Goal: Task Accomplishment & Management: Use online tool/utility

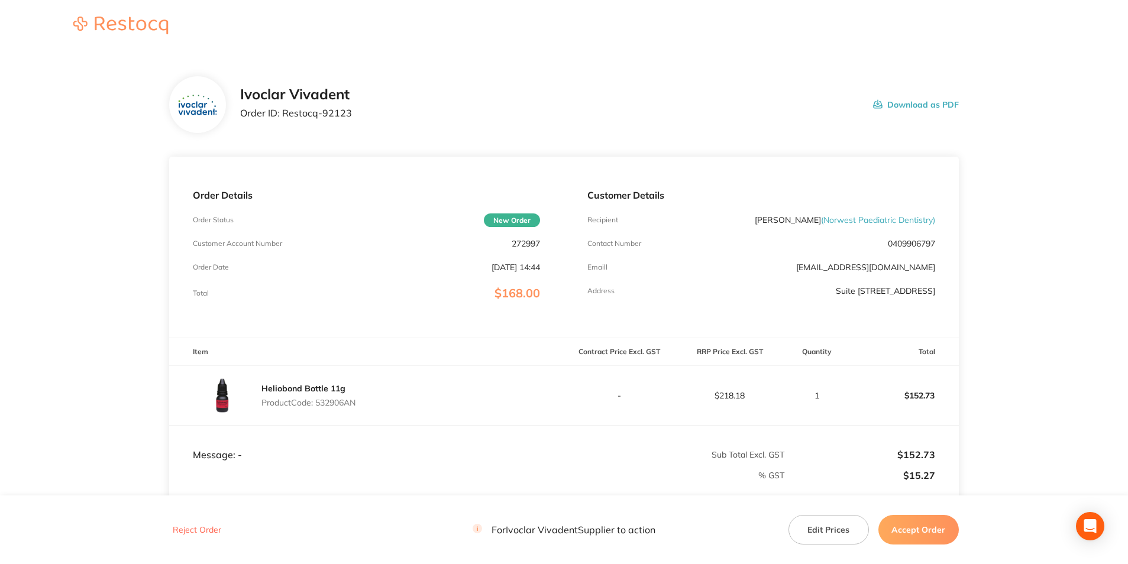
click at [522, 241] on p "272997" at bounding box center [525, 243] width 28 height 9
copy p "272997"
drag, startPoint x: 283, startPoint y: 111, endPoint x: 381, endPoint y: 128, distance: 100.2
click at [381, 128] on div "Ivoclar Vivadent Order ID: Restocq- 92123 Download as PDF" at bounding box center [563, 104] width 789 height 57
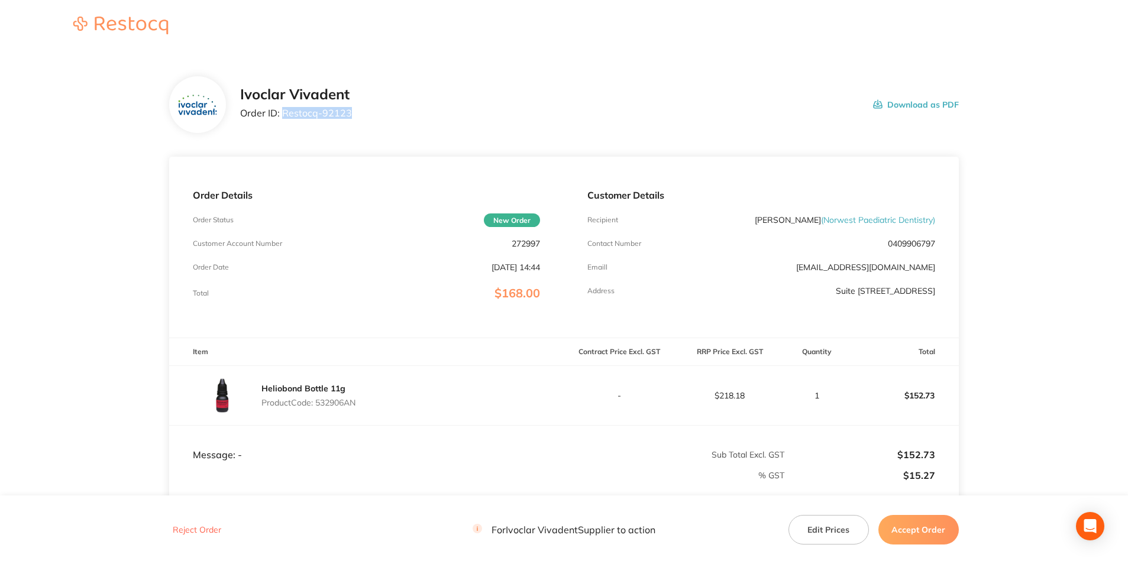
copy p "Restocq- 92123"
click at [328, 401] on p "Product Code: 532906AN" at bounding box center [308, 402] width 94 height 9
copy p "532906AN"
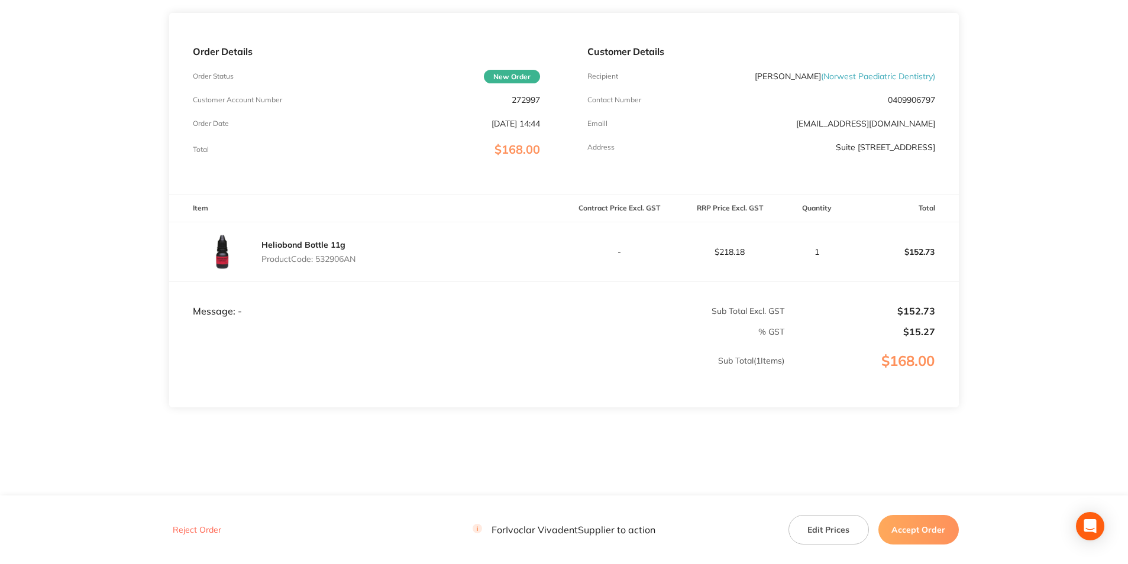
scroll to position [150, 0]
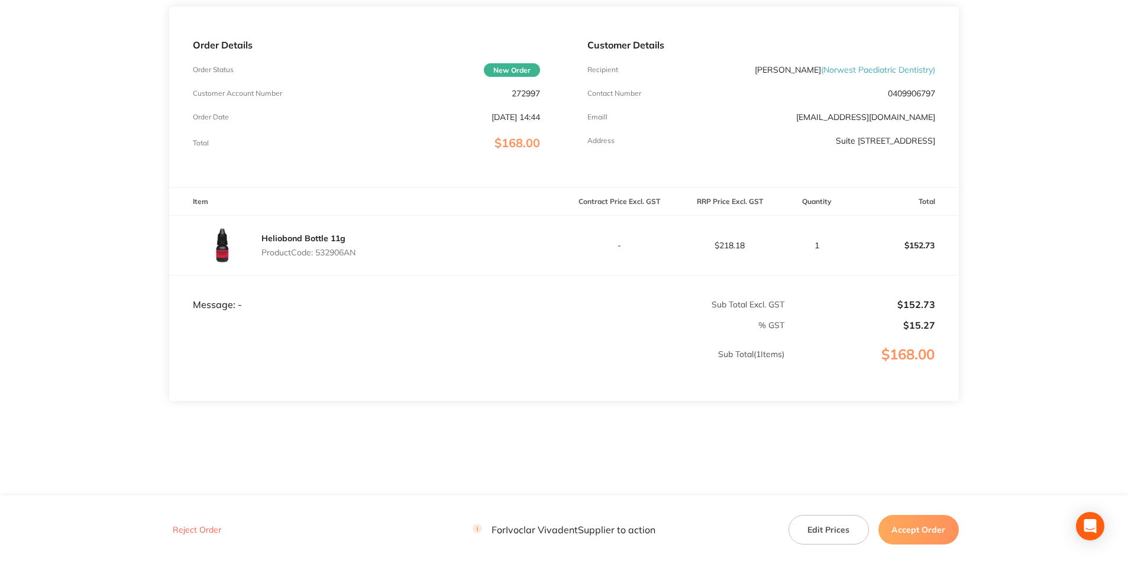
click at [925, 529] on button "Accept Order" at bounding box center [918, 530] width 80 height 30
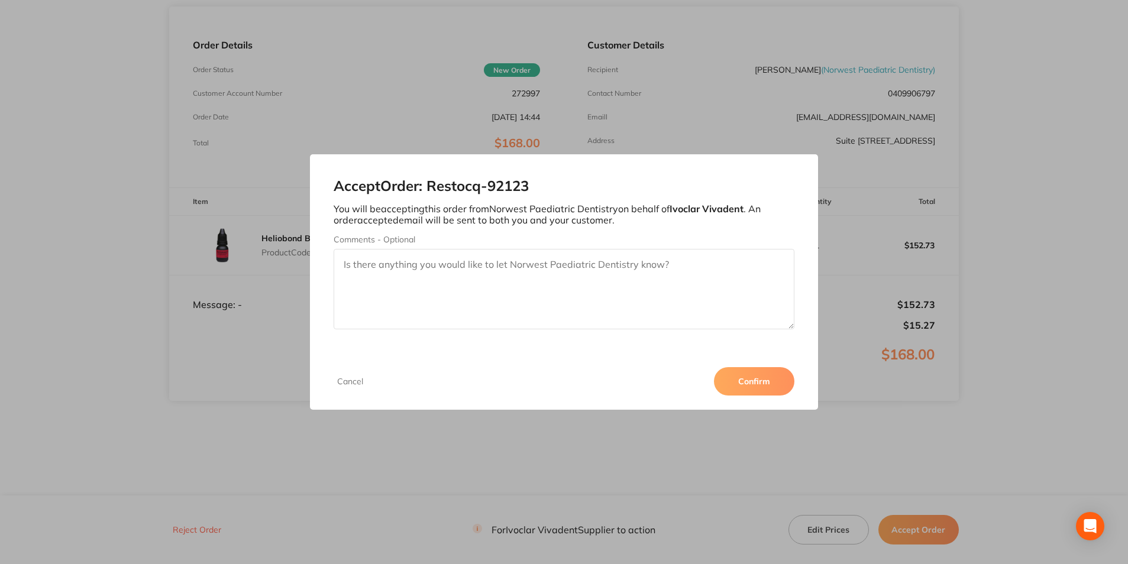
click at [436, 269] on textarea "Comments - Optional" at bounding box center [563, 289] width 460 height 80
type textarea "3011285180"
click at [762, 382] on button "Confirm" at bounding box center [754, 381] width 80 height 28
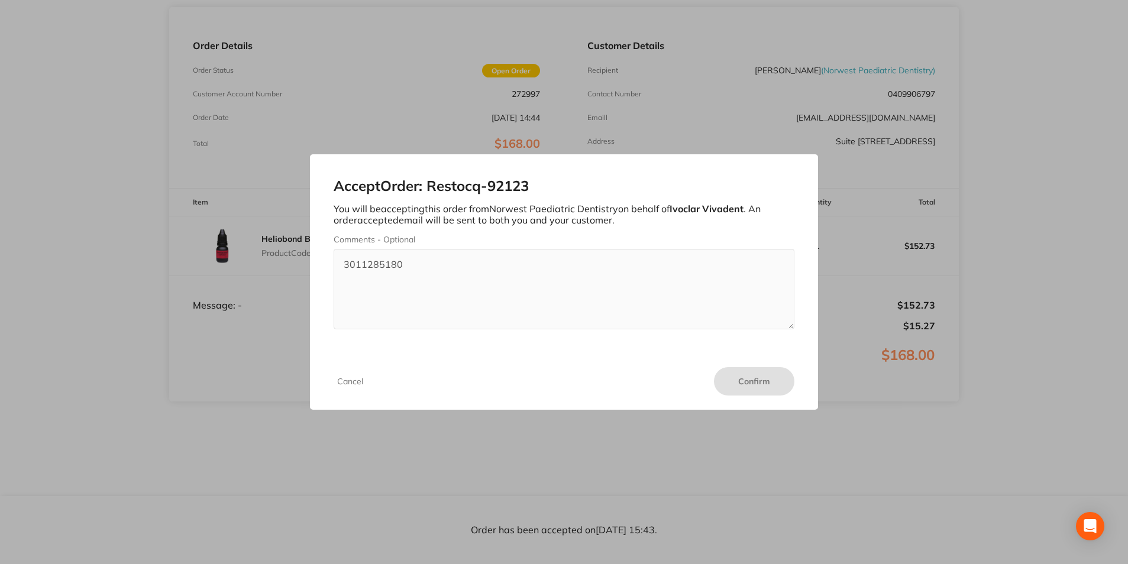
scroll to position [150, 0]
